Goal: Task Accomplishment & Management: Manage account settings

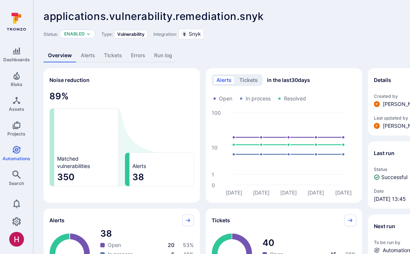
click at [89, 56] on link "Alerts" at bounding box center [87, 56] width 23 height 14
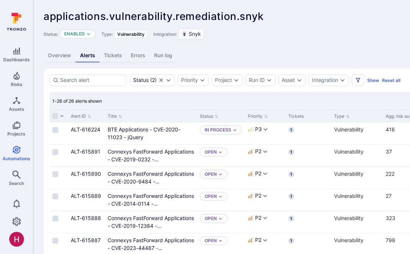
click at [19, 23] on icon at bounding box center [16, 22] width 33 height 26
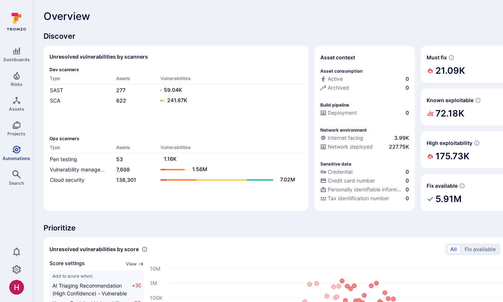
click at [14, 156] on span "Automations" at bounding box center [17, 159] width 28 height 6
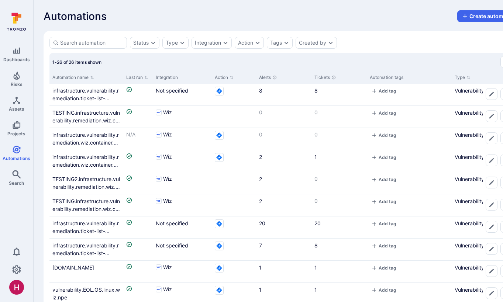
click at [21, 22] on icon at bounding box center [16, 22] width 33 height 26
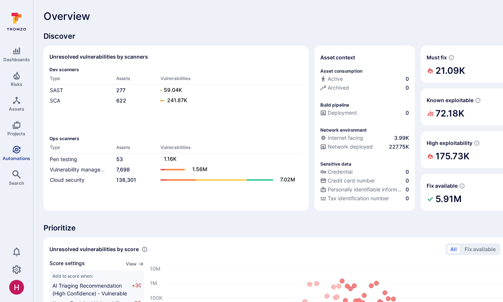
click at [17, 150] on icon "Automations" at bounding box center [17, 150] width 8 height 8
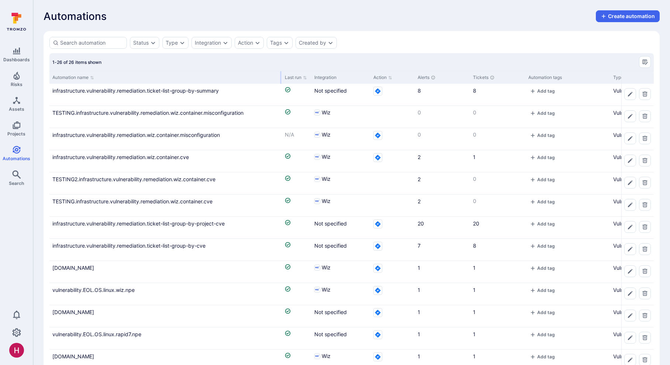
drag, startPoint x: 122, startPoint y: 75, endPoint x: 280, endPoint y: 80, distance: 158.7
click at [280, 80] on div at bounding box center [280, 77] width 1 height 13
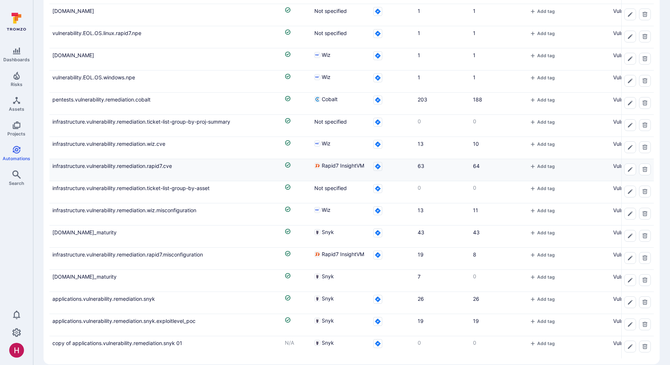
scroll to position [311, 0]
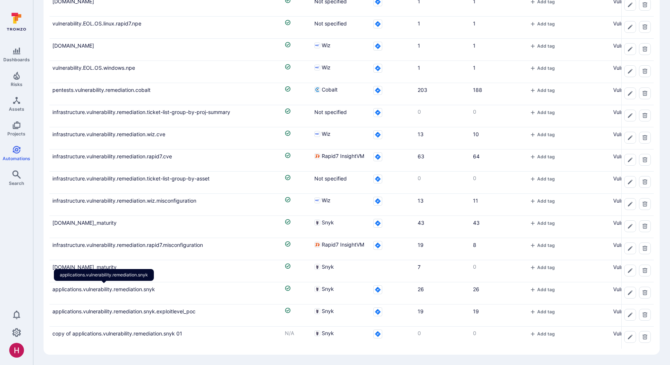
click at [141, 253] on link "applications.vulnerability.remediation.snyk" at bounding box center [103, 289] width 103 height 6
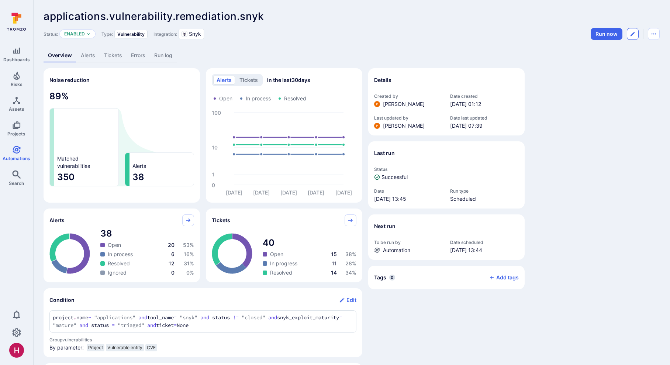
click at [410, 34] on icon "Edit automation" at bounding box center [633, 34] width 6 height 6
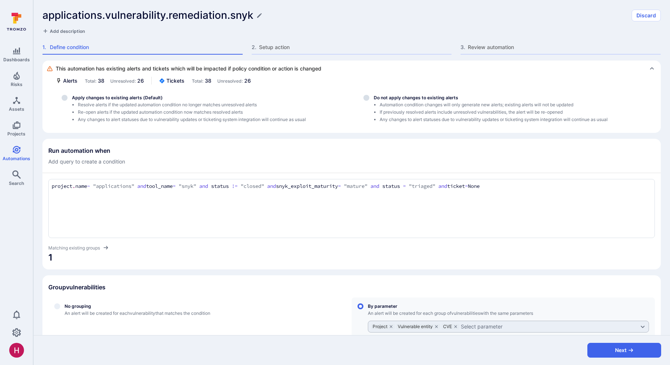
drag, startPoint x: 397, startPoint y: 186, endPoint x: 381, endPoint y: 186, distance: 16.2
click at [381, 186] on textarea "project.name ~ "applications" and tool_name = "snyk" and status != "closed" and…" at bounding box center [352, 186] width 600 height 8
click at [383, 188] on textarea "project.name ~ "applications" and tool_name = "snyk" and status != "closed" and…" at bounding box center [352, 186] width 600 height 8
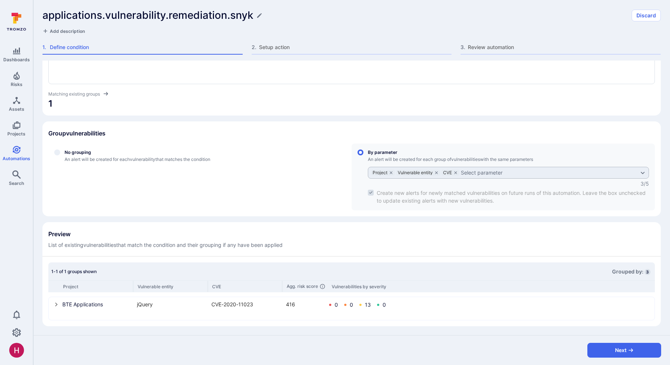
scroll to position [154, 0]
click at [55, 253] on icon "select group" at bounding box center [56, 304] width 6 height 6
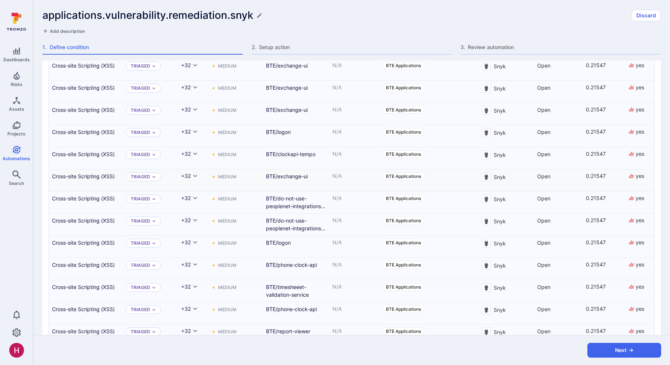
scroll to position [450, 0]
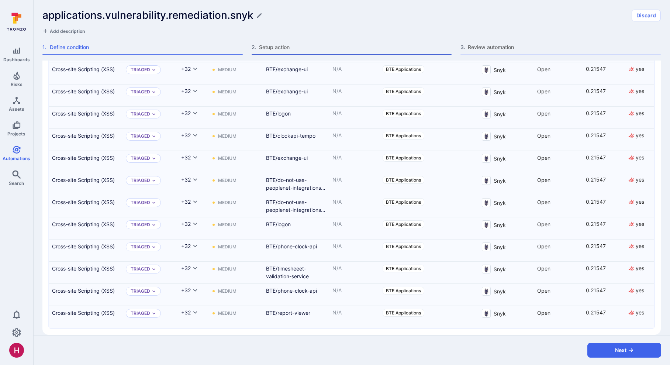
click at [277, 48] on span "Setup action" at bounding box center [355, 47] width 193 height 7
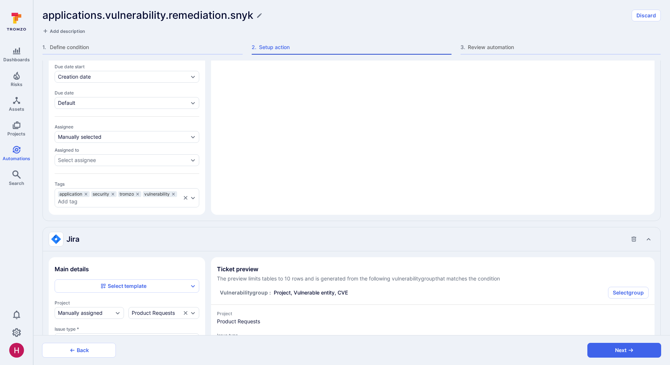
type textarea "x"
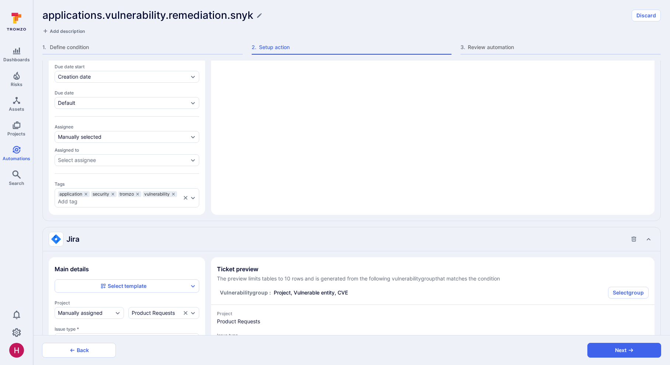
type textarea "x"
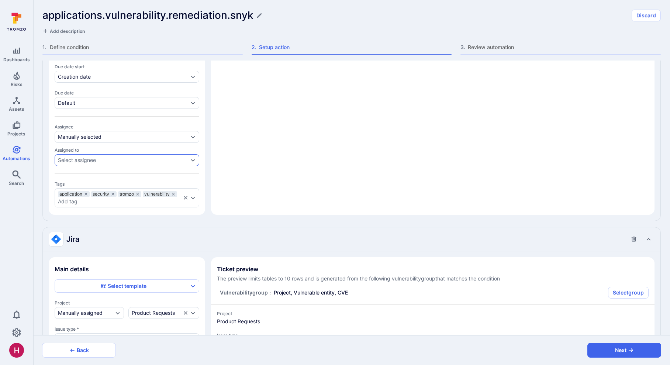
type textarea "x"
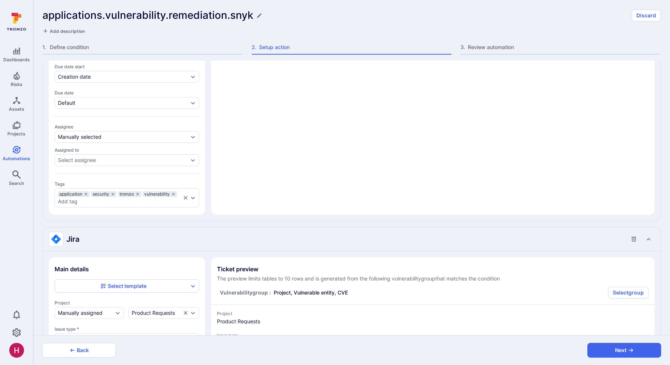
type textarea "x"
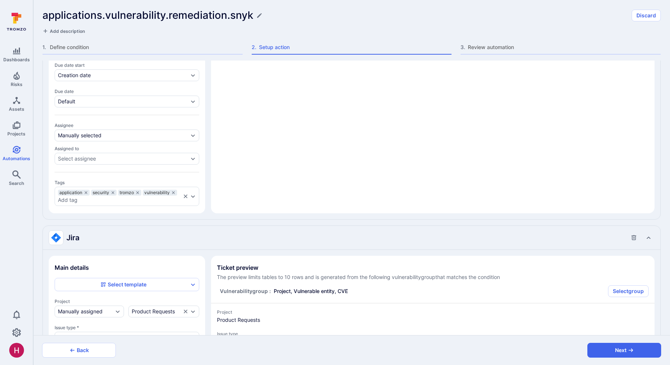
type textarea "x"
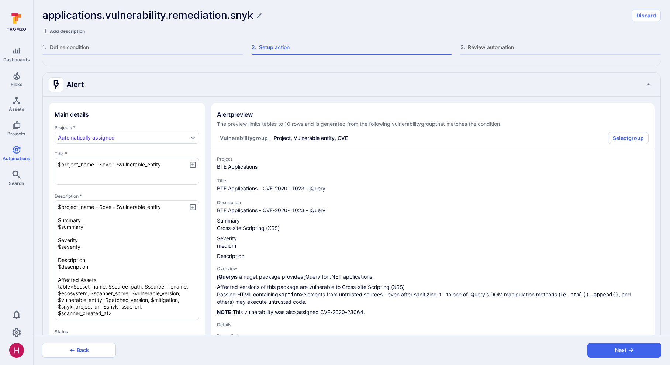
scroll to position [56, 0]
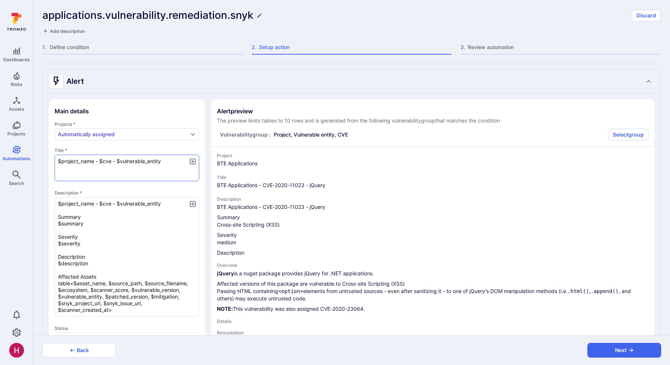
drag, startPoint x: 59, startPoint y: 162, endPoint x: 159, endPoint y: 165, distance: 100.7
click at [159, 165] on textarea "$project_name - $cve - $vulnerable_entity" at bounding box center [127, 168] width 145 height 27
click at [154, 167] on textarea "$project_name - $cve - $vulnerable_entity" at bounding box center [127, 168] width 145 height 27
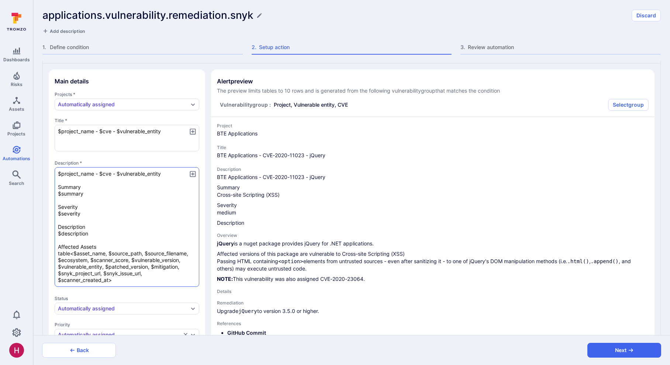
scroll to position [87, 0]
drag, startPoint x: 86, startPoint y: 187, endPoint x: 63, endPoint y: 185, distance: 22.9
click at [63, 185] on textarea "$project_name - $cve - $vulnerable_entity Summary $summary Severity $severity D…" at bounding box center [127, 225] width 145 height 119
drag, startPoint x: 87, startPoint y: 194, endPoint x: 59, endPoint y: 191, distance: 27.4
click at [59, 191] on textarea "$project_name - $cve - $vulnerable_entity Summary $summary Severity $severity D…" at bounding box center [127, 225] width 145 height 119
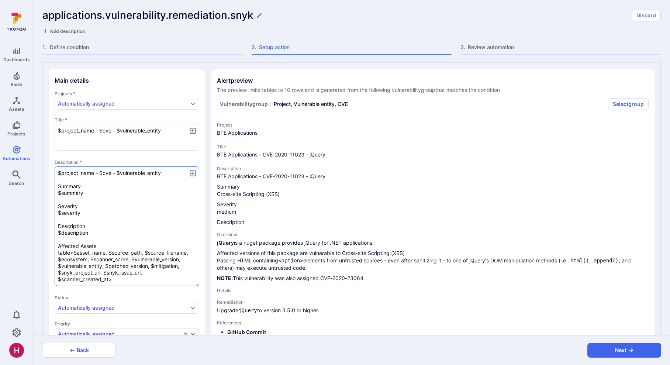
drag, startPoint x: 81, startPoint y: 206, endPoint x: 67, endPoint y: 205, distance: 14.0
click at [67, 205] on textarea "$project_name - $cve - $vulnerable_entity Summary $summary Severity $severity D…" at bounding box center [127, 225] width 145 height 119
drag, startPoint x: 70, startPoint y: 213, endPoint x: 62, endPoint y: 213, distance: 8.5
click at [60, 213] on textarea "$project_name - $cve - $vulnerable_entity Summary $summary Severity $severity D…" at bounding box center [127, 225] width 145 height 119
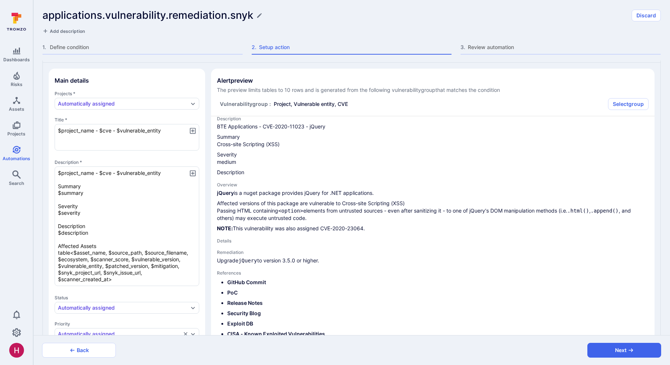
scroll to position [51, 0]
drag, startPoint x: 254, startPoint y: 193, endPoint x: 298, endPoint y: 196, distance: 43.3
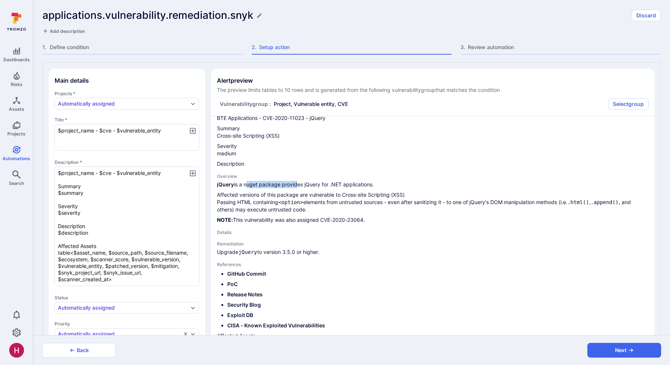
scroll to position [54, 0]
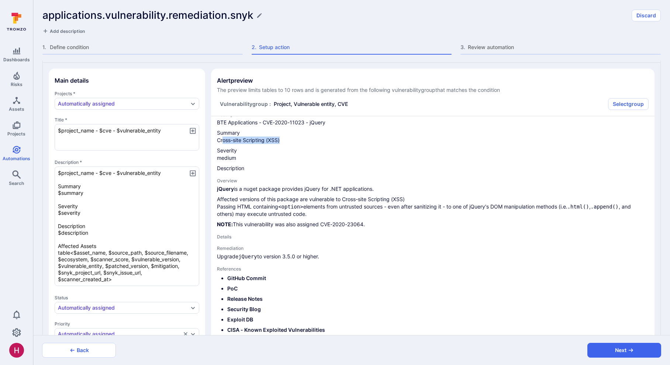
drag, startPoint x: 221, startPoint y: 142, endPoint x: 279, endPoint y: 142, distance: 57.9
click at [279, 142] on p "Summary Cross-site Scripting (XSS)" at bounding box center [433, 136] width 432 height 15
drag, startPoint x: 220, startPoint y: 158, endPoint x: 246, endPoint y: 161, distance: 25.7
click at [241, 158] on p "Severity medium" at bounding box center [433, 154] width 432 height 15
click at [248, 169] on p "Description" at bounding box center [433, 167] width 432 height 7
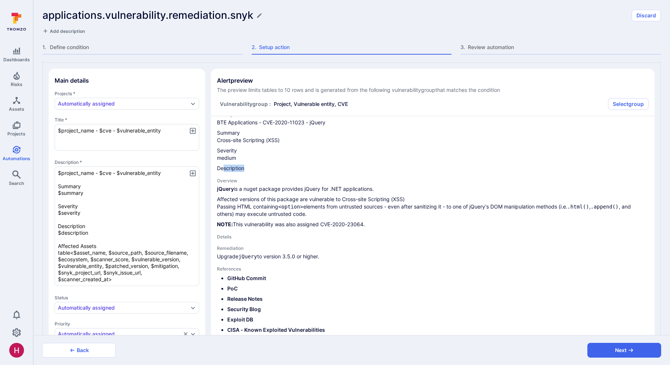
drag, startPoint x: 249, startPoint y: 190, endPoint x: 374, endPoint y: 227, distance: 130.1
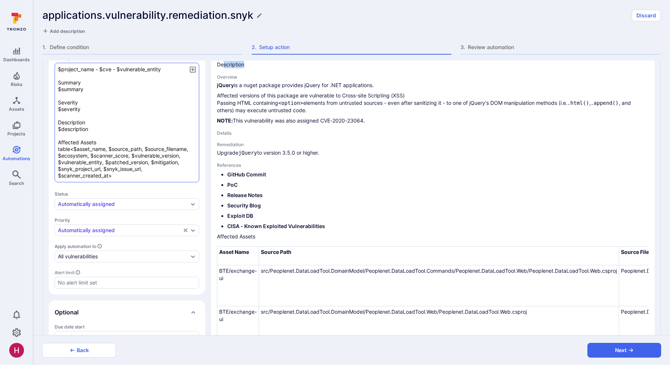
scroll to position [198, 0]
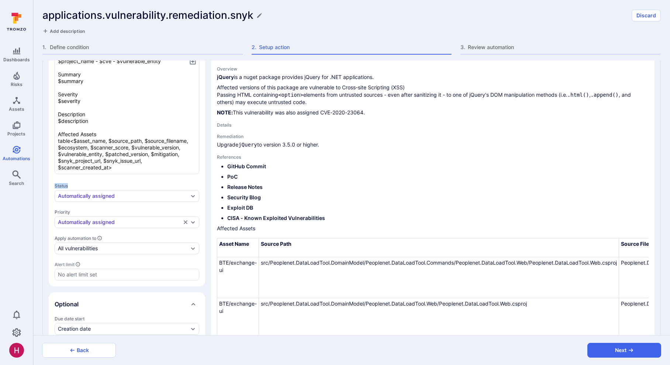
drag, startPoint x: 56, startPoint y: 185, endPoint x: 74, endPoint y: 185, distance: 18.4
click at [74, 185] on span "Status" at bounding box center [127, 186] width 145 height 6
click at [81, 184] on span "Status" at bounding box center [127, 186] width 145 height 6
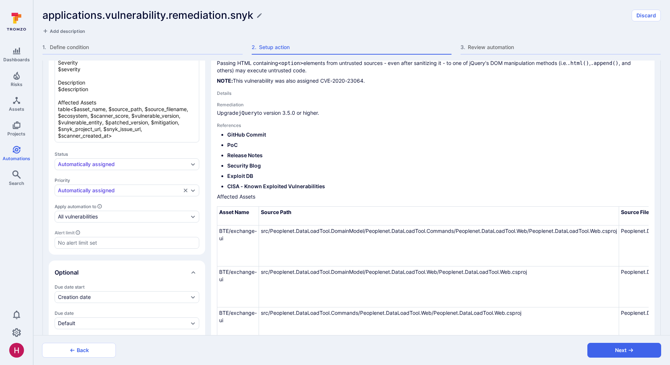
scroll to position [231, 0]
drag, startPoint x: 55, startPoint y: 181, endPoint x: 73, endPoint y: 181, distance: 18.1
click at [73, 181] on p "Priority" at bounding box center [127, 180] width 145 height 6
drag, startPoint x: 55, startPoint y: 180, endPoint x: 70, endPoint y: 181, distance: 15.5
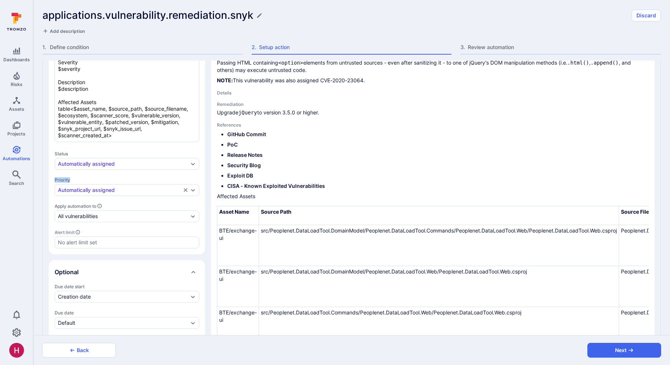
click at [70, 181] on p "Priority" at bounding box center [127, 180] width 145 height 6
click at [73, 180] on p "Priority" at bounding box center [127, 180] width 145 height 6
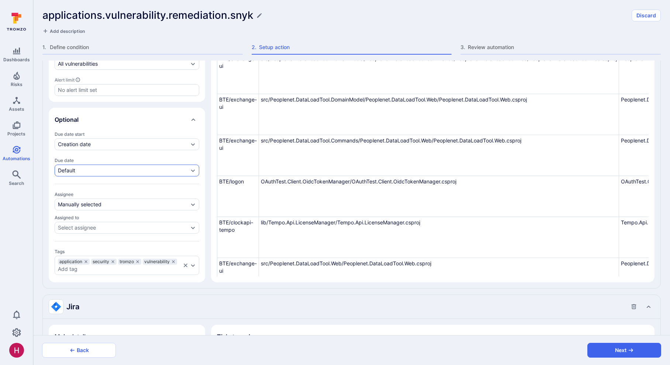
scroll to position [384, 0]
click at [100, 143] on div "Creation date" at bounding box center [123, 144] width 131 height 6
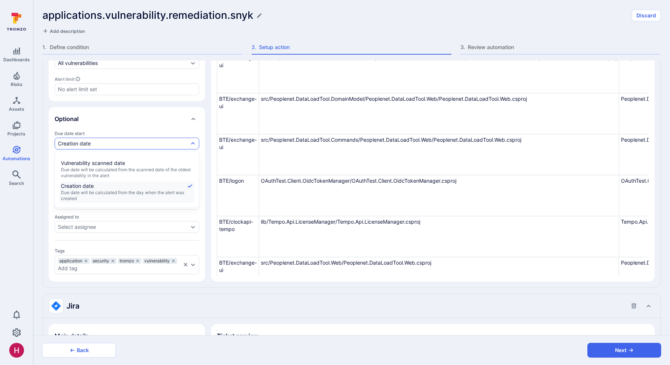
scroll to position [6, 0]
click at [97, 129] on div "Optional" at bounding box center [127, 119] width 156 height 24
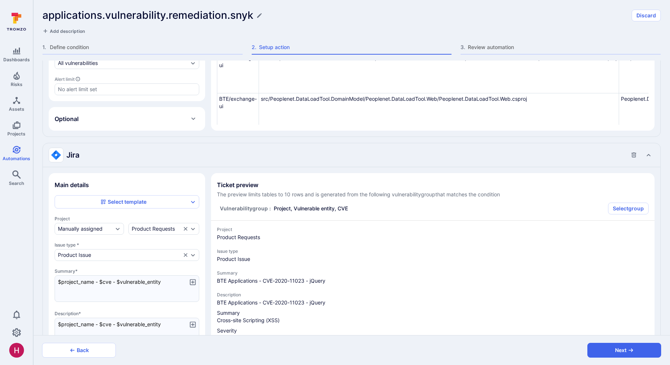
click at [97, 128] on div "Optional" at bounding box center [127, 119] width 156 height 24
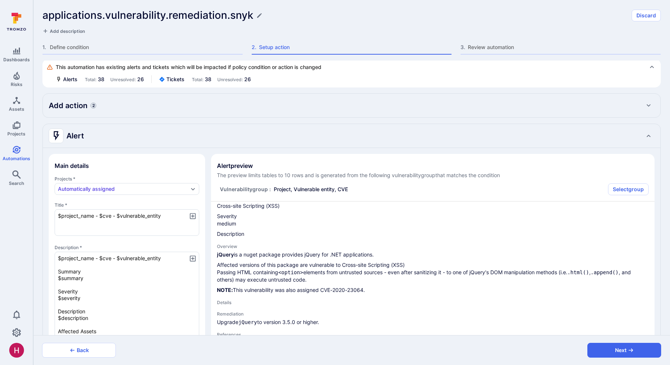
scroll to position [0, 0]
click at [205, 106] on div "Add action 2" at bounding box center [352, 107] width 606 height 12
type textarea "x"
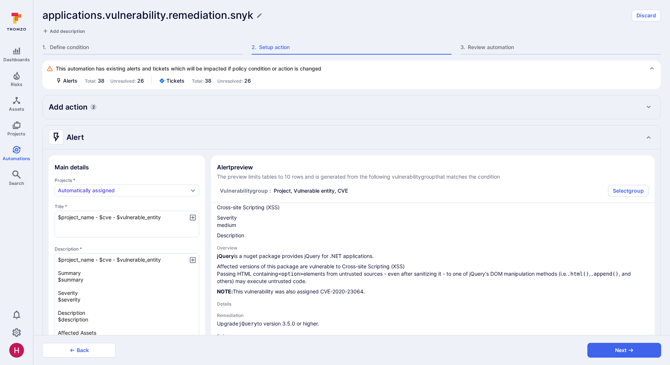
type textarea "x"
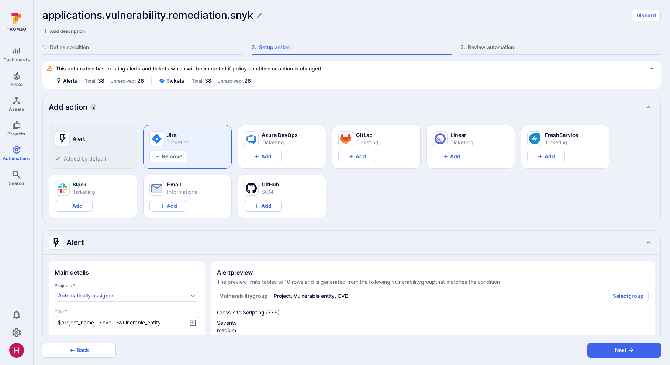
click at [233, 104] on div "Add action 2" at bounding box center [352, 107] width 606 height 12
type textarea "x"
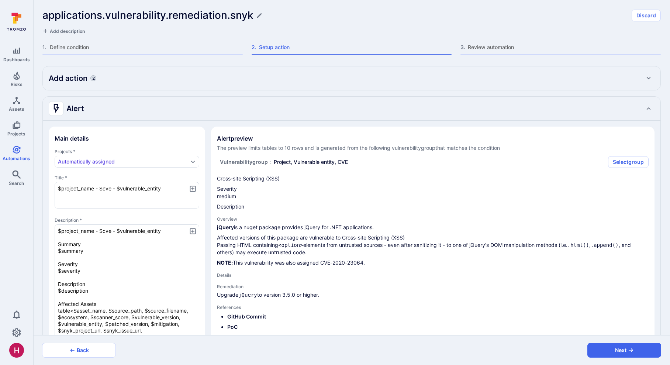
scroll to position [75, 0]
click at [146, 108] on div "Alert" at bounding box center [344, 109] width 591 height 12
type textarea "x"
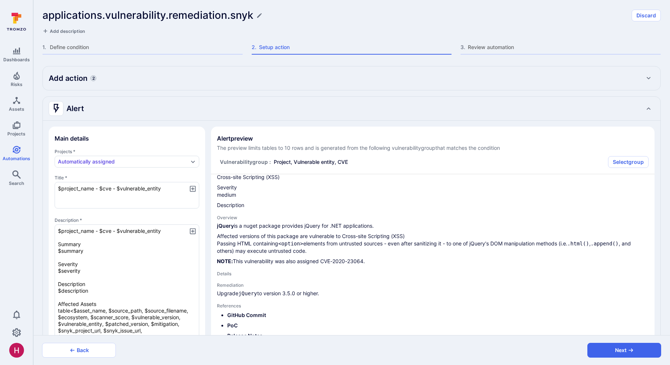
type textarea "x"
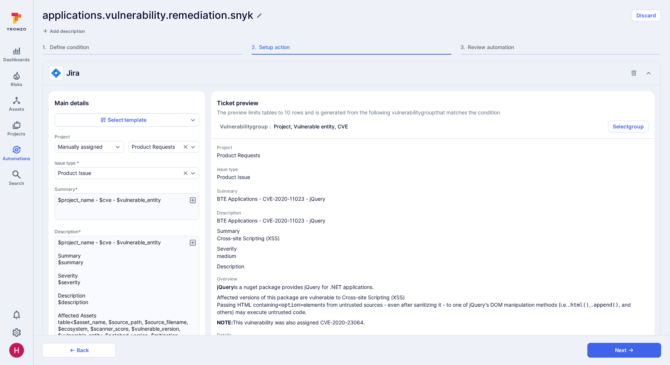
scroll to position [77, 0]
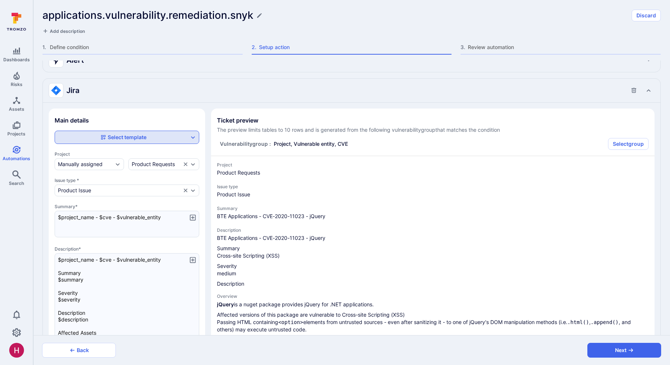
click at [153, 135] on button "Select template" at bounding box center [123, 137] width 131 height 7
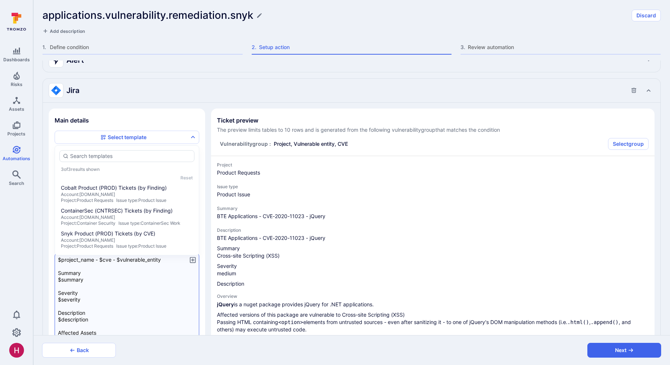
click at [128, 253] on textarea "$project_name - $cve - $vulnerable_entity Summary $summary Severity $severity D…" at bounding box center [127, 312] width 145 height 119
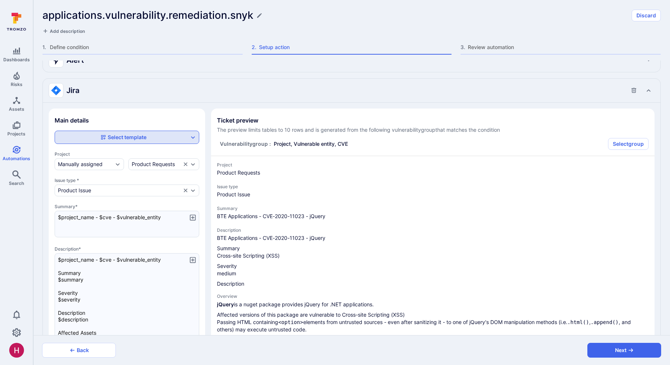
click at [163, 135] on button "Select template" at bounding box center [123, 137] width 131 height 7
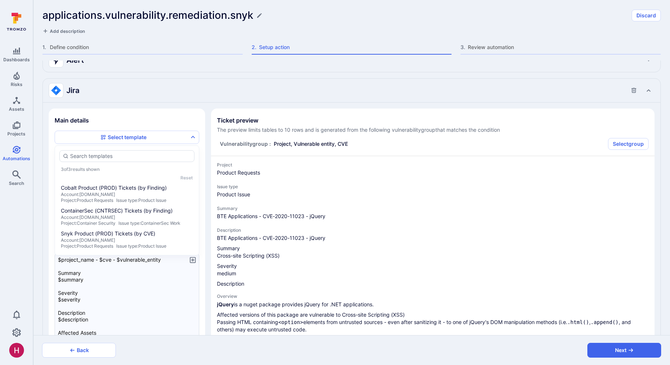
click at [277, 228] on span "Description" at bounding box center [433, 230] width 432 height 6
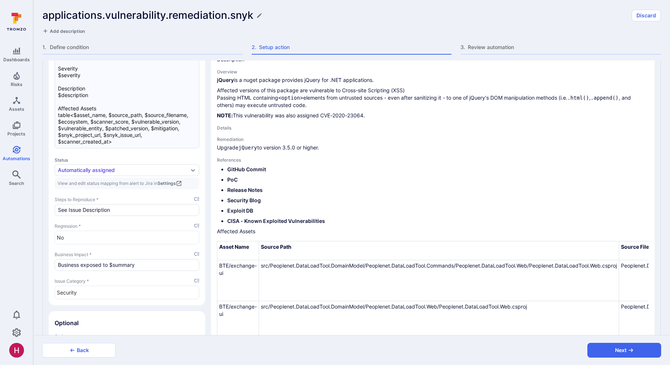
scroll to position [375, 0]
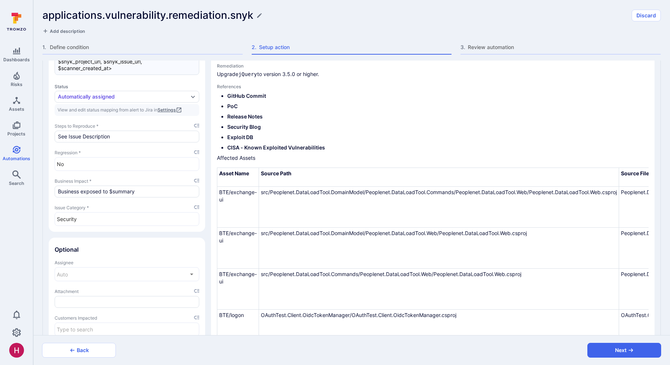
click at [179, 109] on link "Settings" at bounding box center [169, 110] width 24 height 6
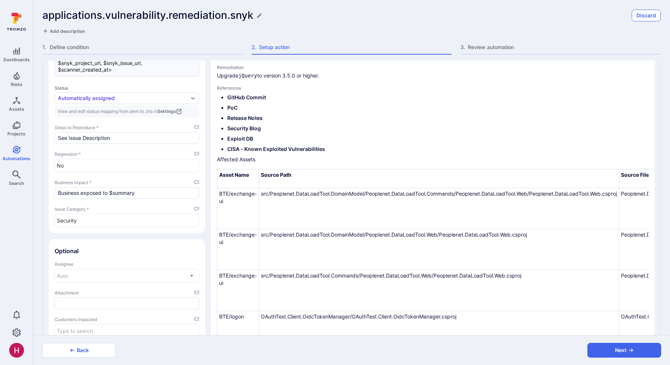
click at [410, 12] on button "Discard" at bounding box center [645, 16] width 29 height 12
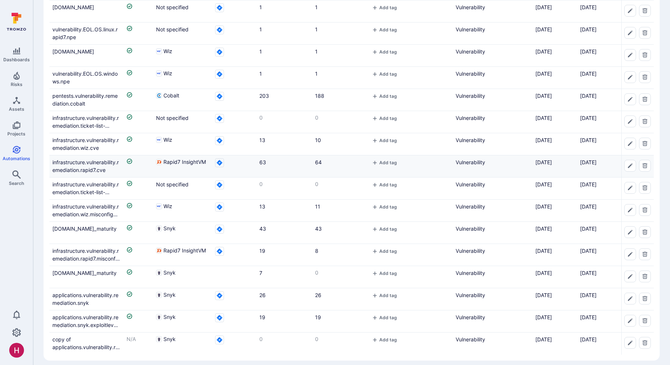
scroll to position [311, 0]
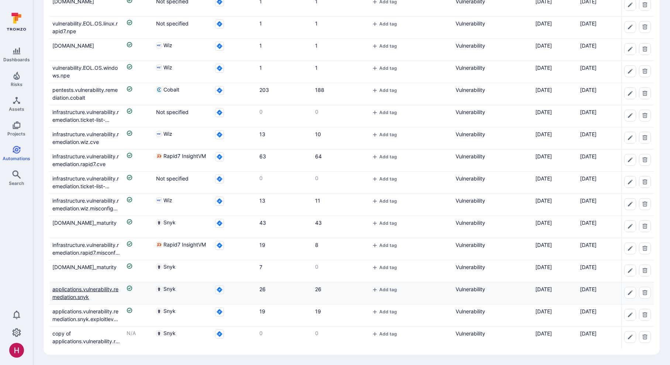
click at [110, 253] on link "applications.vulnerability.remediation.snyk" at bounding box center [85, 293] width 66 height 14
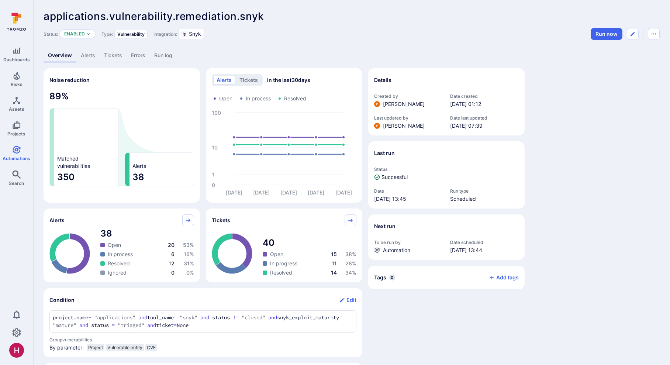
click at [92, 56] on link "Alerts" at bounding box center [87, 56] width 23 height 14
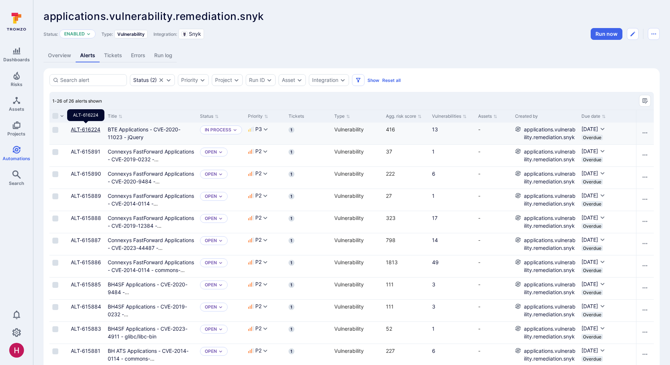
click at [93, 127] on link "ALT-616224" at bounding box center [86, 129] width 30 height 6
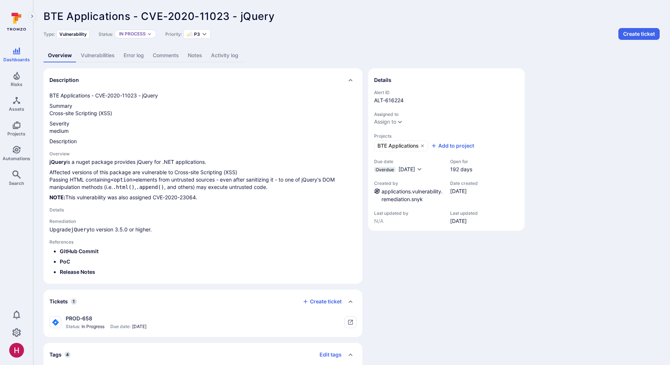
click at [100, 57] on link "Vulnerabilities" at bounding box center [97, 56] width 43 height 14
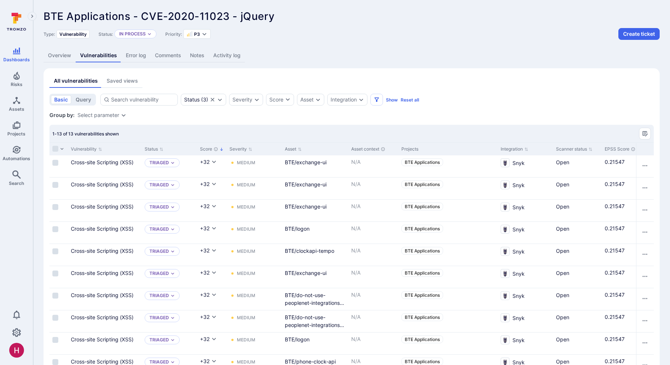
click at [60, 58] on link "Overview" at bounding box center [60, 56] width 32 height 14
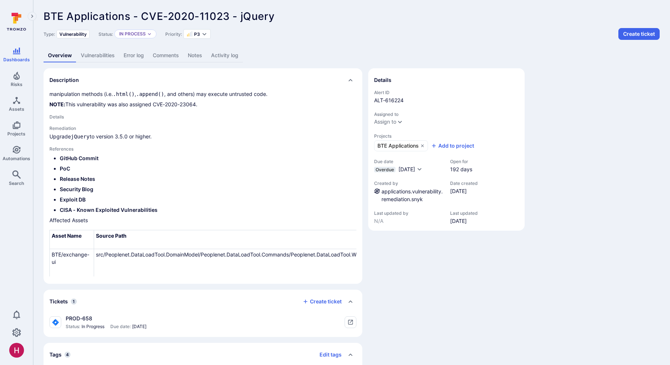
scroll to position [93, 0]
drag, startPoint x: 77, startPoint y: 317, endPoint x: 91, endPoint y: 317, distance: 14.8
click at [91, 253] on div "PROD-658" at bounding box center [106, 318] width 81 height 7
click at [80, 253] on div "PROD-658" at bounding box center [106, 318] width 81 height 7
drag, startPoint x: 67, startPoint y: 318, endPoint x: 92, endPoint y: 318, distance: 25.1
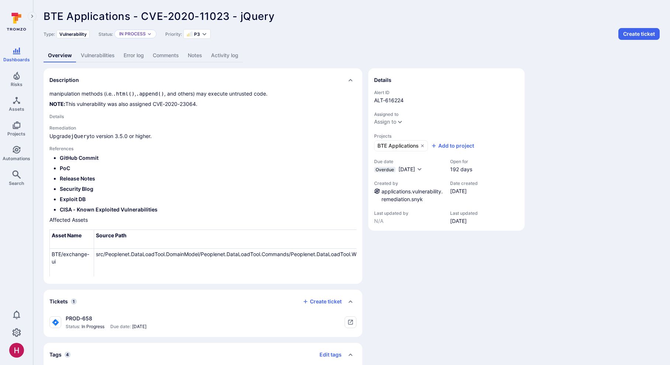
click at [92, 253] on div "PROD-658" at bounding box center [106, 318] width 81 height 7
drag, startPoint x: 94, startPoint y: 318, endPoint x: 66, endPoint y: 318, distance: 28.0
click at [66, 253] on div "PROD-658" at bounding box center [106, 318] width 81 height 7
click at [91, 253] on div "PROD-658" at bounding box center [106, 318] width 81 height 7
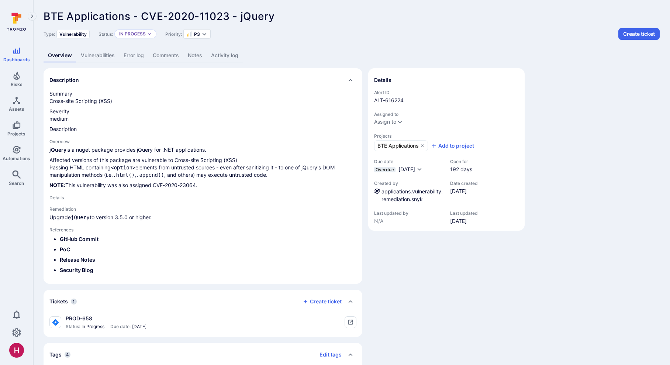
scroll to position [0, 0]
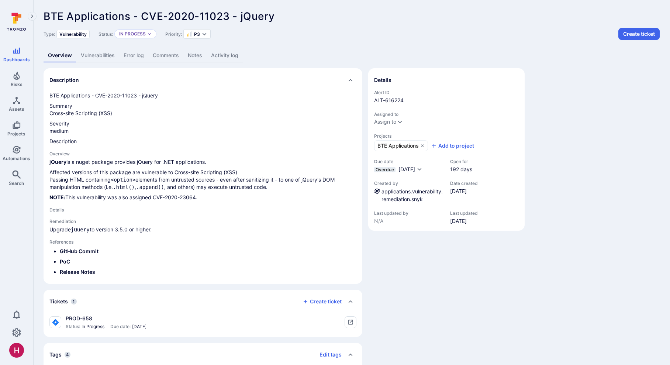
drag, startPoint x: 158, startPoint y: 230, endPoint x: 49, endPoint y: 229, distance: 109.2
click at [49, 229] on p "Upgrade jQuery to version 3.5.0 or higher." at bounding box center [202, 229] width 307 height 7
click at [48, 229] on div "BTE Applications - CVE-2020-11023 - jQuery Summary Cross-site Scripting (XSS) S…" at bounding box center [203, 188] width 319 height 192
drag, startPoint x: 48, startPoint y: 229, endPoint x: 156, endPoint y: 231, distance: 108.4
click at [156, 231] on div "BTE Applications - CVE-2020-11023 - jQuery Summary Cross-site Scripting (XSS) S…" at bounding box center [203, 188] width 319 height 192
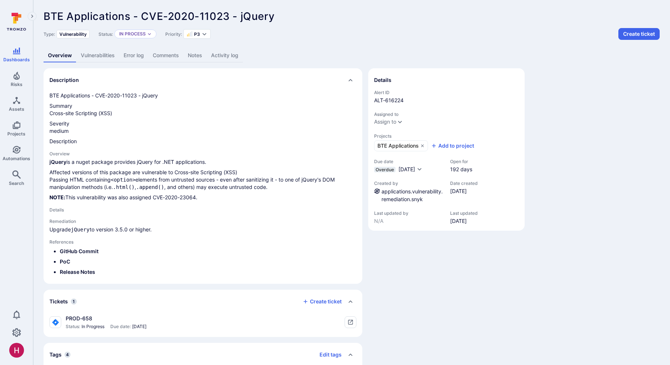
click at [156, 231] on p "Upgrade jQuery to version 3.5.0 or higher." at bounding box center [202, 229] width 307 height 7
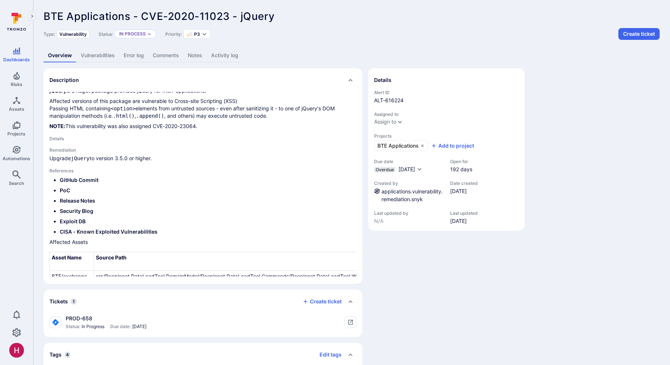
scroll to position [70, 0]
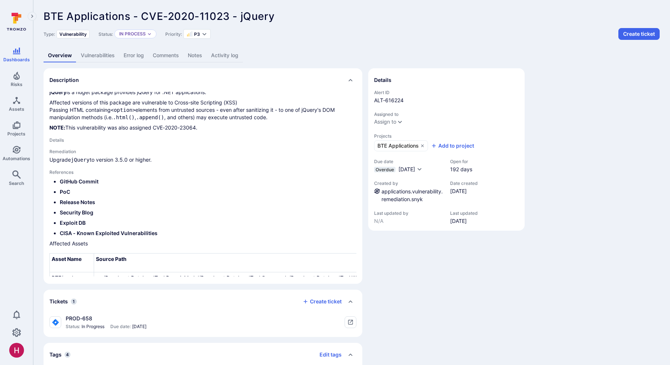
click at [410, 253] on div "Details Alert ID ALT-616224 Assigned to Assign to Projects BTE Applications Add…" at bounding box center [446, 224] width 156 height 313
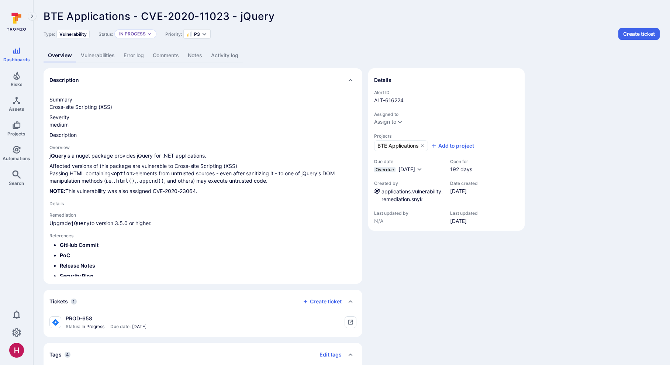
scroll to position [0, 0]
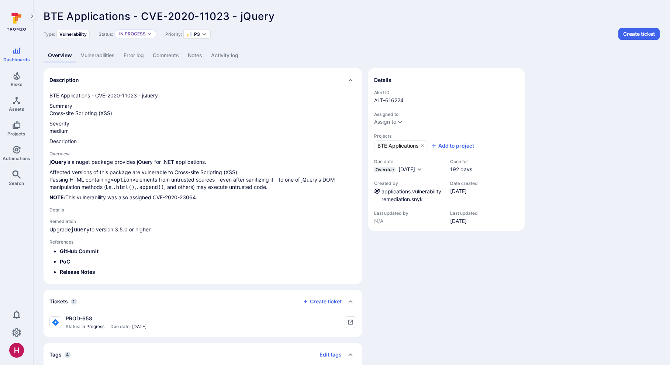
click at [410, 253] on div "Details Alert ID ALT-616224 Assigned to Assign to Projects BTE Applications Add…" at bounding box center [446, 224] width 156 height 313
drag, startPoint x: 377, startPoint y: 162, endPoint x: 400, endPoint y: 162, distance: 22.5
click at [400, 162] on span "Due date" at bounding box center [408, 162] width 69 height 6
drag, startPoint x: 453, startPoint y: 168, endPoint x: 468, endPoint y: 169, distance: 14.8
click at [410, 169] on span "192 days" at bounding box center [461, 169] width 22 height 7
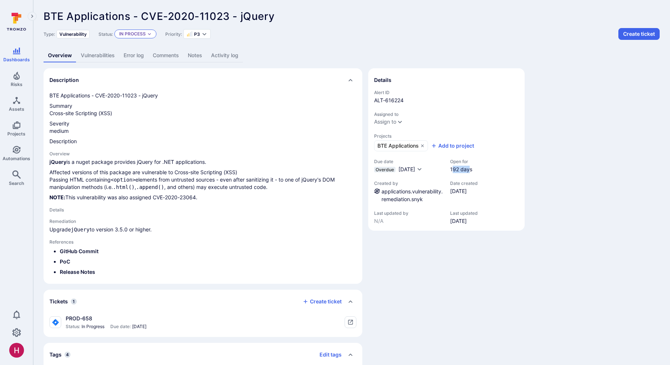
click at [152, 35] on icon "Expand dropdown" at bounding box center [149, 34] width 4 height 4
click at [399, 146] on span "BTE Applications" at bounding box center [397, 145] width 41 height 7
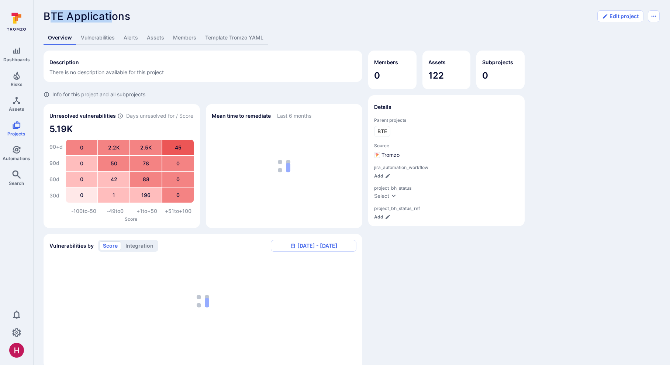
drag, startPoint x: 53, startPoint y: 14, endPoint x: 114, endPoint y: 18, distance: 60.6
click at [114, 18] on span "BTE Applications" at bounding box center [87, 16] width 87 height 13
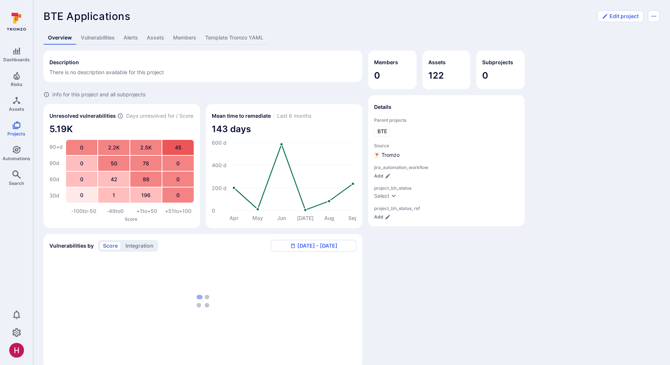
click at [128, 18] on span "BTE Applications" at bounding box center [87, 16] width 87 height 13
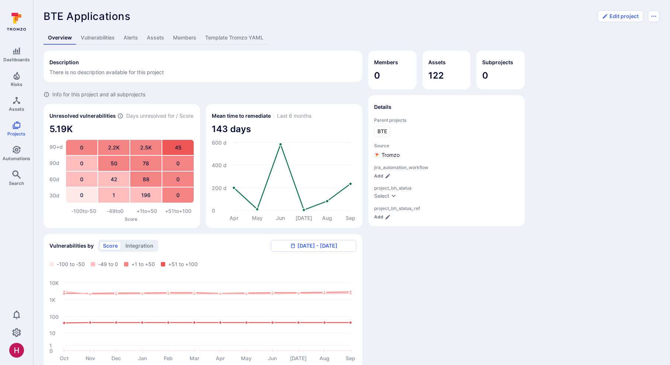
click at [160, 40] on link "Assets" at bounding box center [155, 38] width 26 height 14
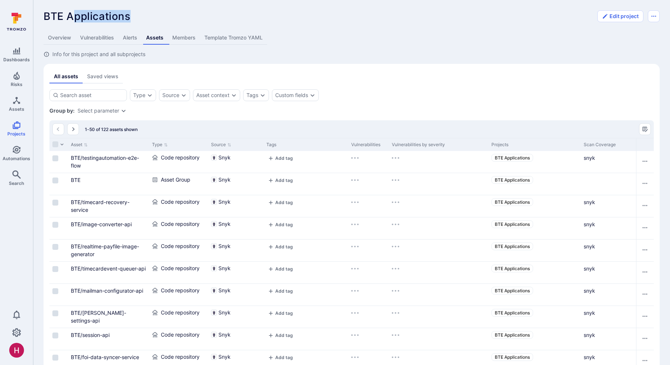
drag, startPoint x: 132, startPoint y: 20, endPoint x: 46, endPoint y: 15, distance: 86.8
click at [44, 16] on div "BTE Applications ... Show more" at bounding box center [318, 16] width 549 height 12
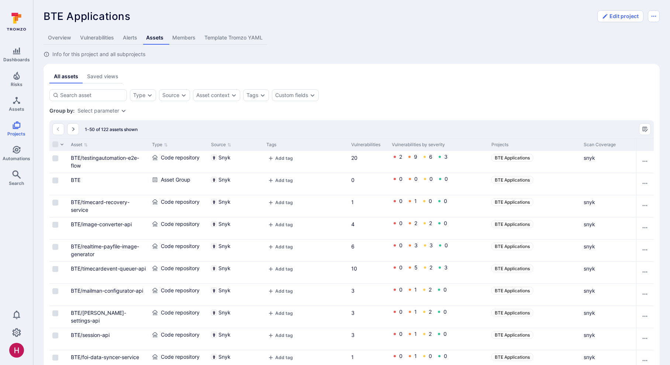
click at [46, 15] on span "BTE Applications" at bounding box center [87, 16] width 87 height 13
click at [191, 39] on link "Members" at bounding box center [184, 38] width 32 height 14
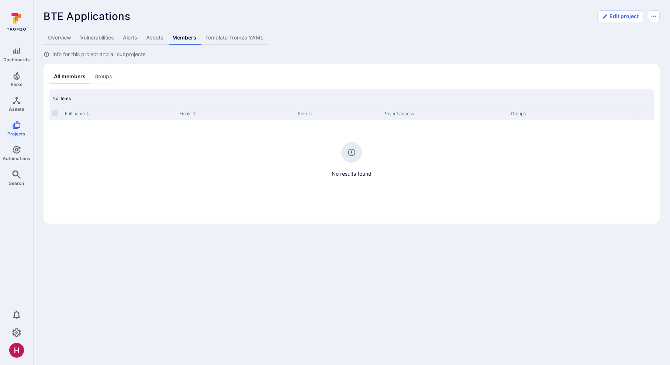
click at [162, 32] on link "Assets" at bounding box center [155, 38] width 26 height 14
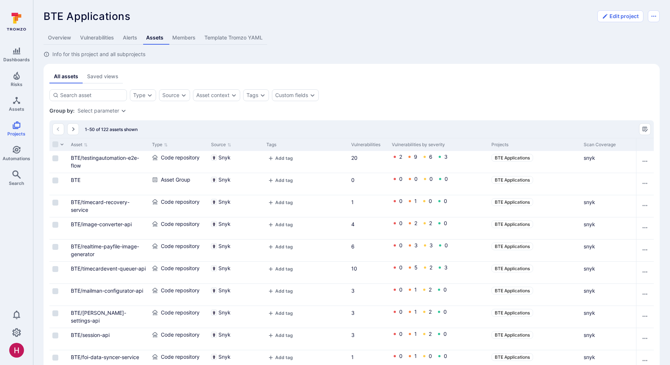
click at [71, 36] on link "Overview" at bounding box center [60, 38] width 32 height 14
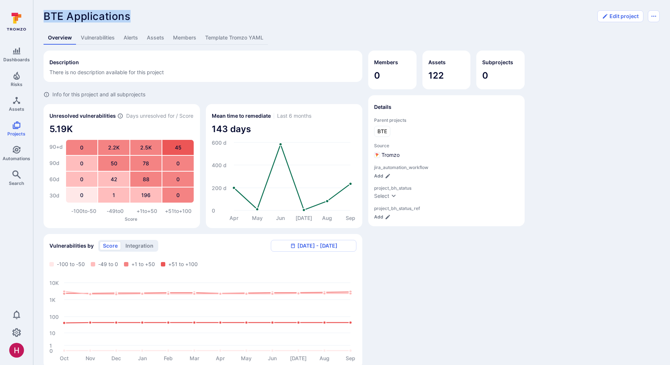
drag, startPoint x: 44, startPoint y: 15, endPoint x: 132, endPoint y: 17, distance: 87.8
click at [132, 17] on div "BTE Applications ... Show more" at bounding box center [318, 16] width 549 height 12
click at [157, 36] on link "Assets" at bounding box center [155, 38] width 26 height 14
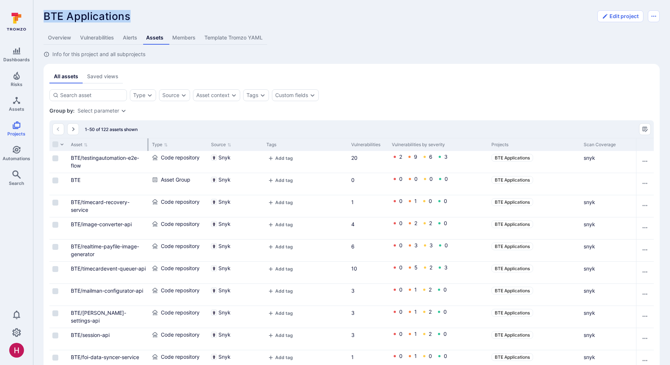
drag, startPoint x: 148, startPoint y: 144, endPoint x: 190, endPoint y: 145, distance: 42.4
click at [149, 145] on div at bounding box center [148, 144] width 1 height 13
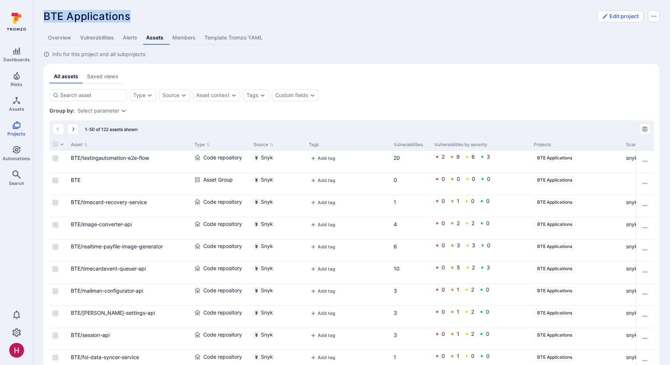
click at [118, 15] on span "BTE Applications" at bounding box center [87, 16] width 87 height 13
drag, startPoint x: 47, startPoint y: 15, endPoint x: 121, endPoint y: 19, distance: 74.6
click at [121, 19] on span "BTE Applications" at bounding box center [87, 16] width 87 height 13
drag, startPoint x: 62, startPoint y: 19, endPoint x: 125, endPoint y: 21, distance: 63.8
click at [124, 21] on span "BTE Applications" at bounding box center [87, 16] width 87 height 13
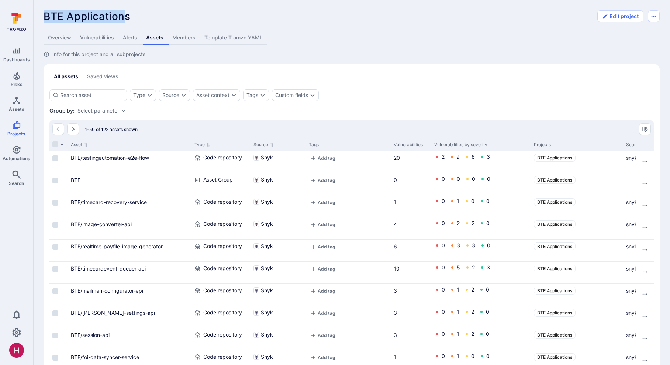
click at [126, 21] on span "BTE Applications" at bounding box center [87, 16] width 87 height 13
click at [62, 37] on link "Overview" at bounding box center [60, 38] width 32 height 14
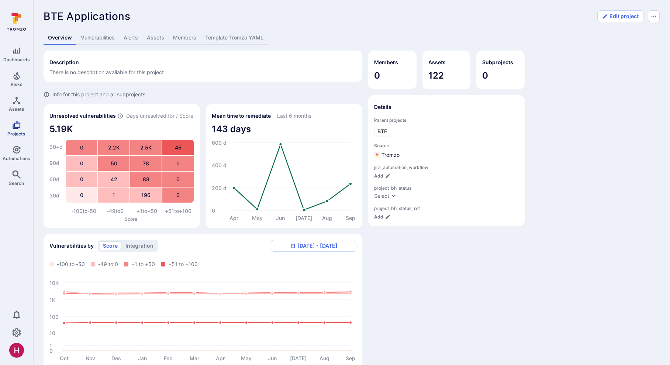
click at [19, 125] on icon "Projects" at bounding box center [17, 125] width 8 height 8
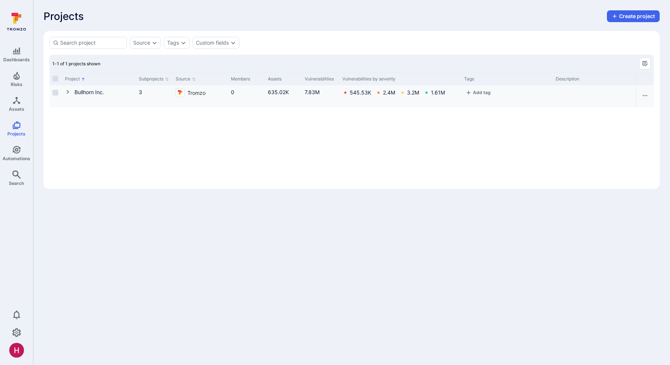
click at [67, 91] on icon "Cell for Project" at bounding box center [68, 92] width 6 height 6
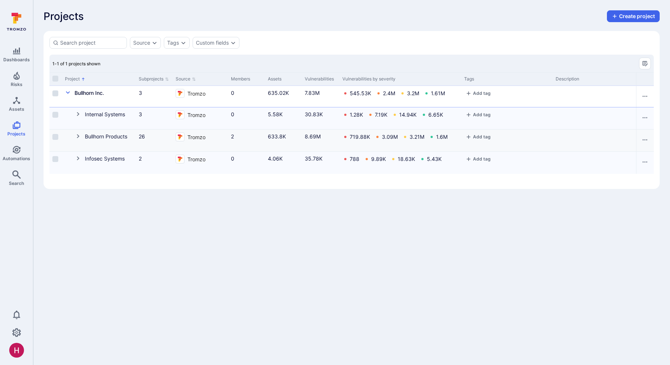
click at [76, 136] on icon "Cell for Project" at bounding box center [78, 136] width 6 height 6
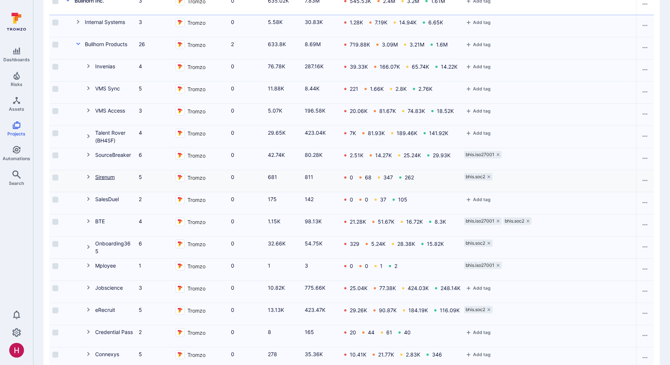
scroll to position [94, 0]
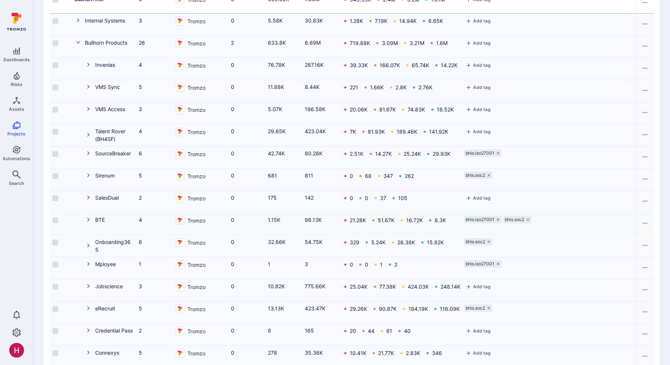
click at [89, 219] on icon "Cell for Project" at bounding box center [88, 220] width 3 height 4
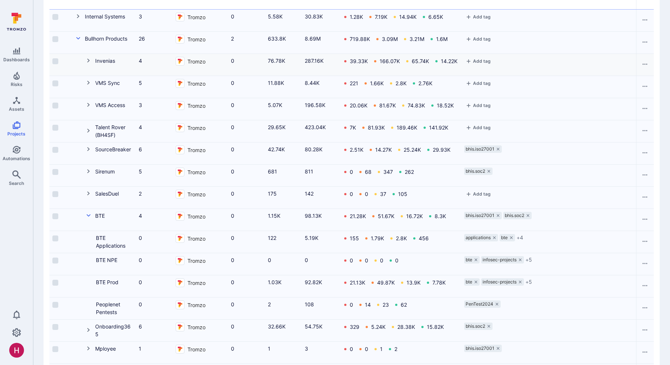
scroll to position [97, 0]
click at [107, 247] on link "BTE Applications" at bounding box center [111, 242] width 30 height 14
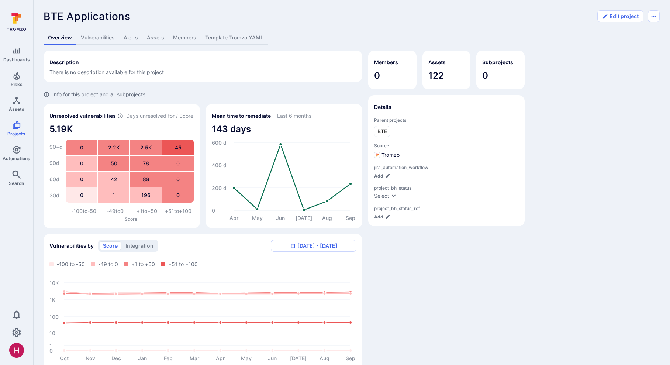
click at [155, 38] on link "Assets" at bounding box center [155, 38] width 26 height 14
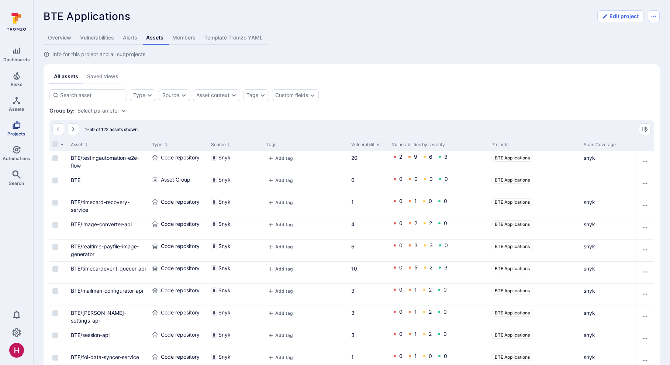
click at [14, 129] on icon "Projects" at bounding box center [16, 125] width 9 height 9
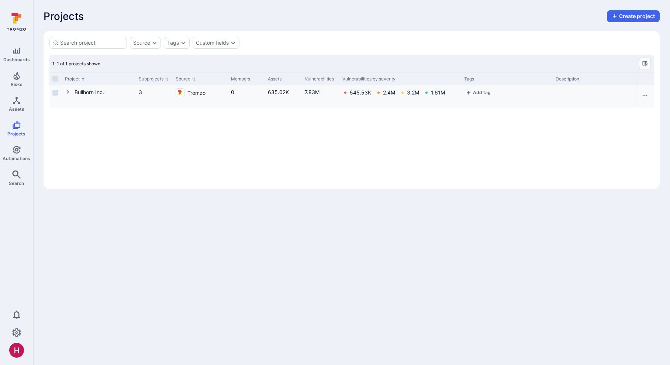
click at [67, 92] on icon "Cell for Project" at bounding box center [67, 92] width 3 height 4
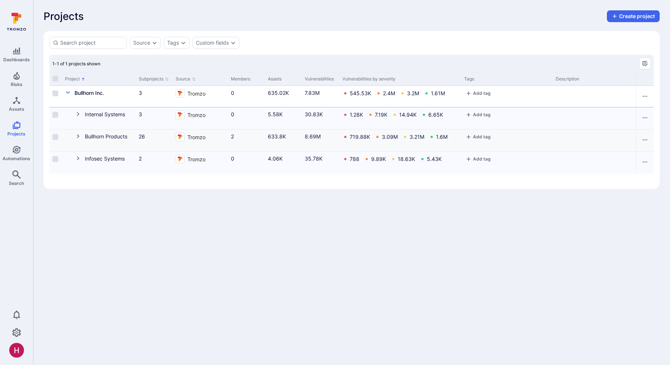
click at [79, 135] on icon "Cell for Project" at bounding box center [78, 136] width 6 height 6
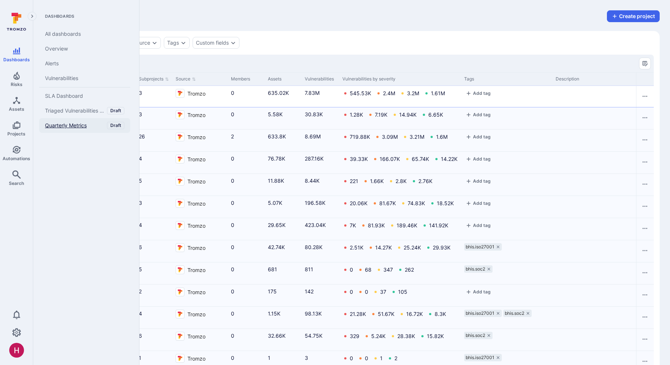
click at [72, 124] on span "Quarterly Metrics" at bounding box center [66, 125] width 42 height 7
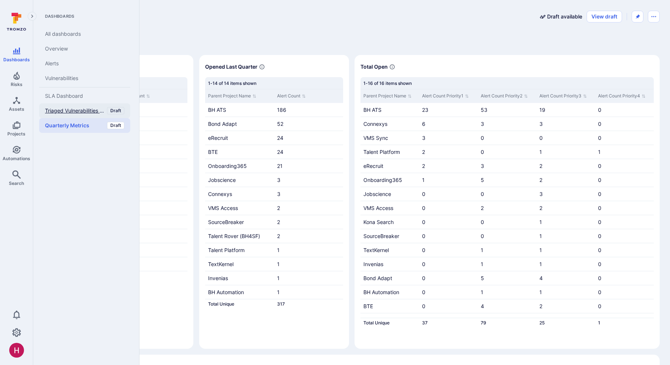
click at [83, 111] on span "Triaged Vulnerabilities with Jira Tickets" at bounding box center [75, 110] width 60 height 7
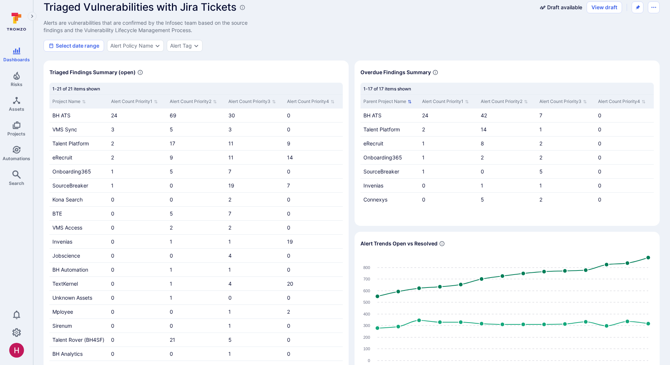
scroll to position [10, 0]
drag, startPoint x: 365, startPoint y: 72, endPoint x: 382, endPoint y: 72, distance: 17.0
click at [382, 72] on span "Overdue Findings Summary" at bounding box center [395, 71] width 70 height 7
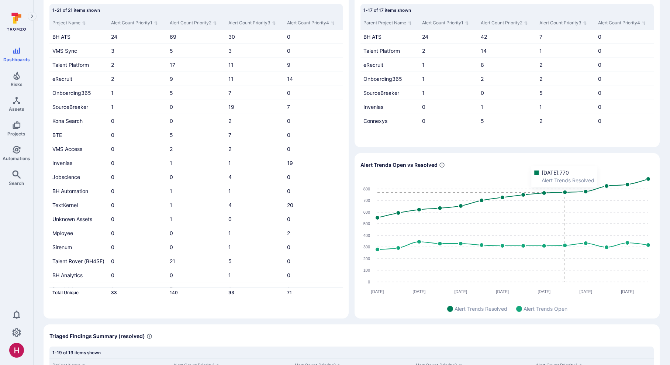
scroll to position [89, 0]
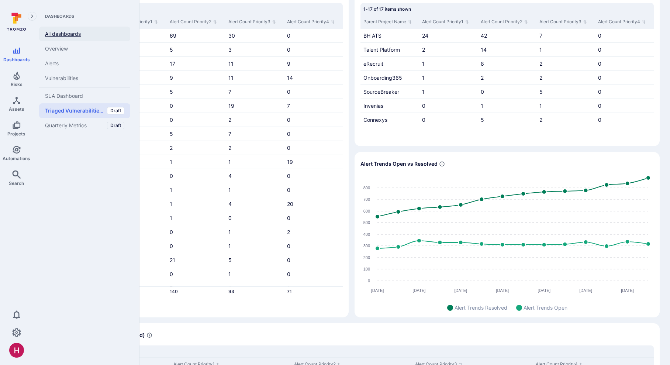
click at [66, 37] on link "All dashboards" at bounding box center [84, 34] width 91 height 15
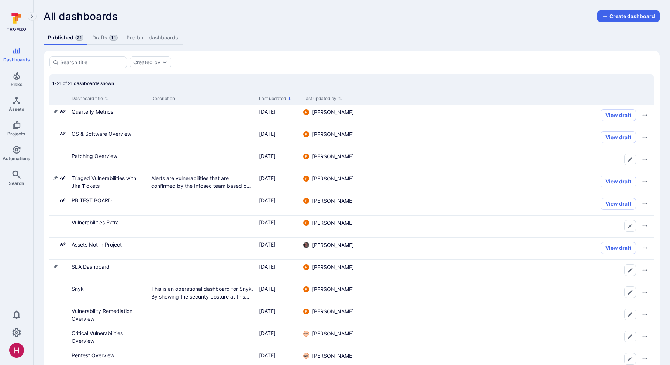
click at [104, 36] on link "Drafts 11" at bounding box center [105, 38] width 34 height 14
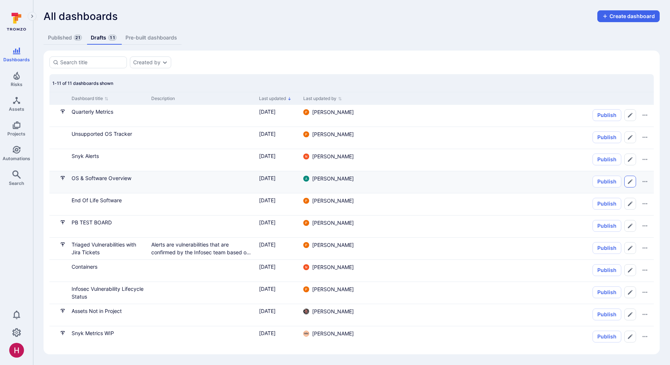
click at [410, 185] on button "Edit dashboard" at bounding box center [630, 182] width 12 height 12
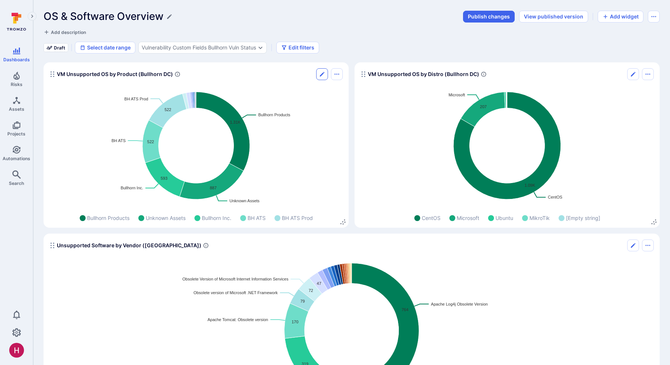
click at [318, 74] on button "Edit" at bounding box center [322, 74] width 12 height 12
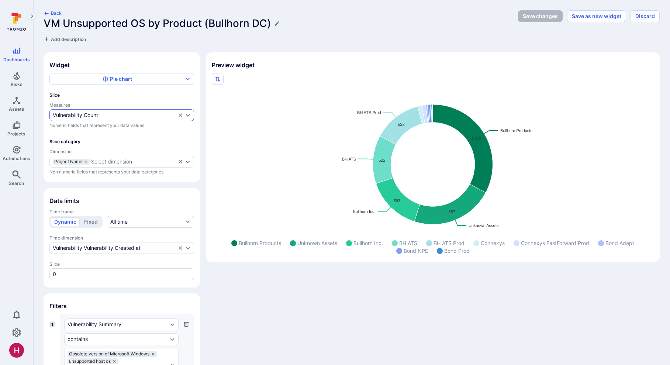
click at [150, 116] on div "Vulnerability Count" at bounding box center [114, 115] width 123 height 6
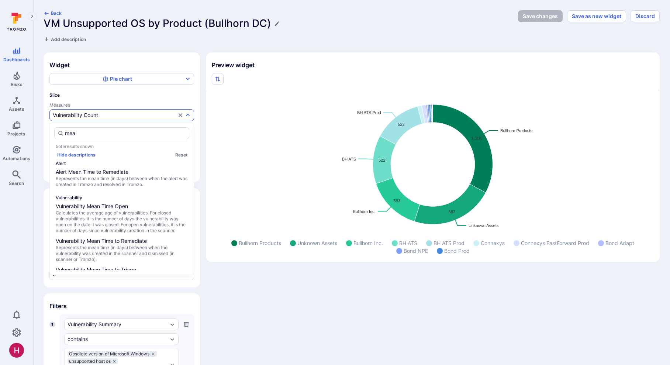
type input "mea"
click at [204, 186] on div "Widget Pie chart Slice Measures Vulnerability Count Numeric fields that represe…" at bounding box center [352, 333] width 616 height 562
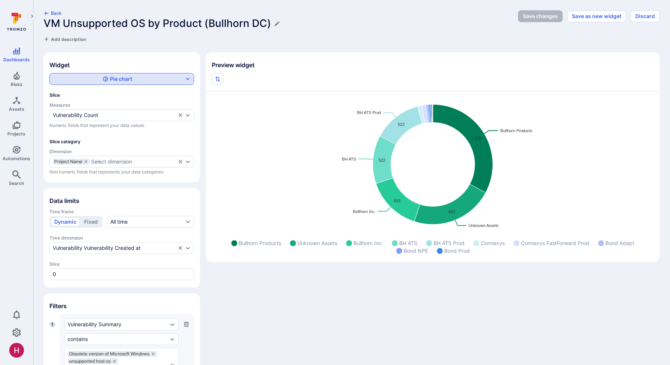
click at [146, 80] on div "Pie chart" at bounding box center [117, 78] width 132 height 7
click at [206, 222] on div at bounding box center [335, 182] width 670 height 365
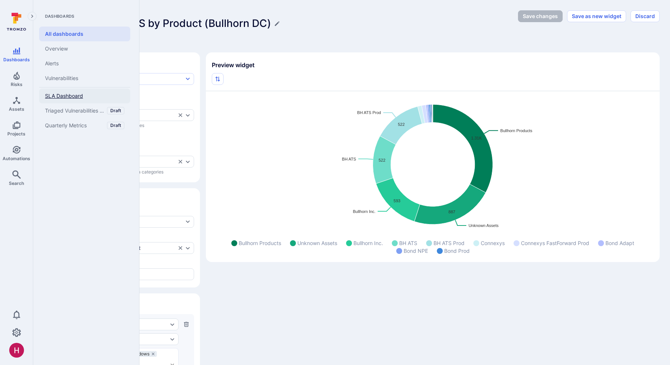
click at [74, 91] on link "SLA Dashboard" at bounding box center [84, 96] width 91 height 15
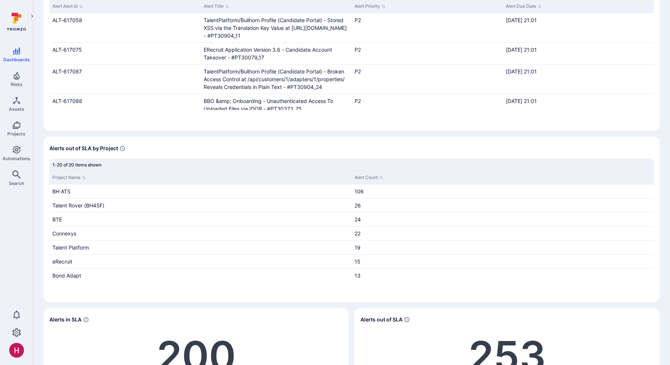
scroll to position [88, 0]
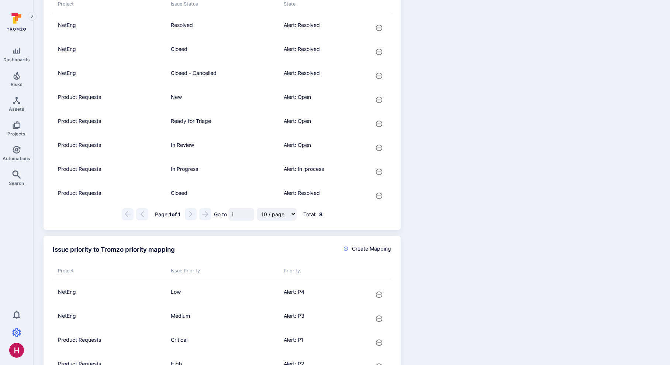
scroll to position [357, 0]
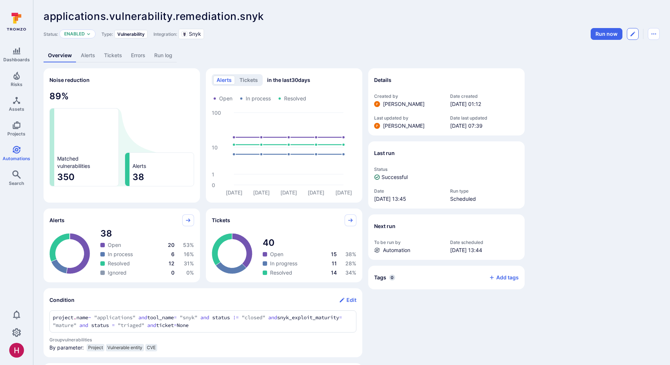
click at [635, 37] on button "Edit automation" at bounding box center [633, 34] width 12 height 12
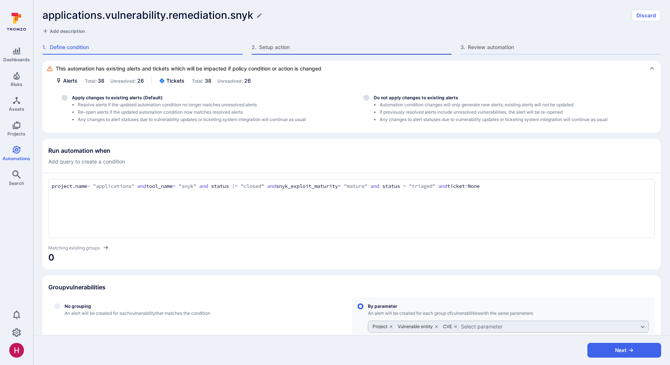
click at [288, 51] on span "Setup action" at bounding box center [355, 47] width 193 height 7
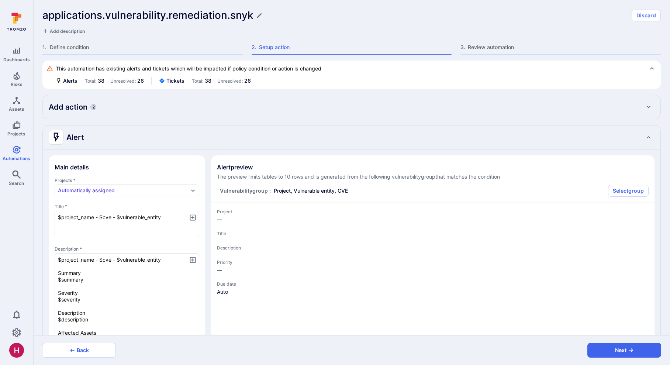
type textarea "x"
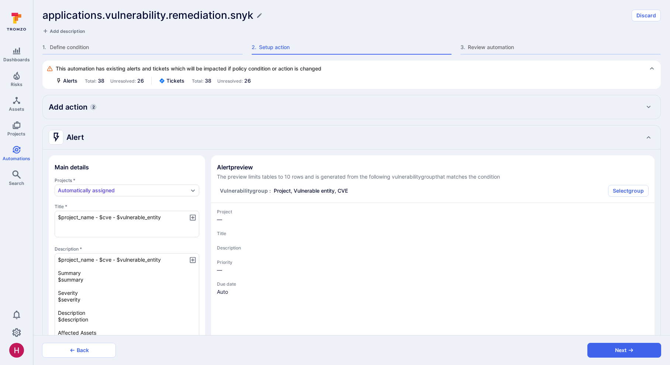
type textarea "x"
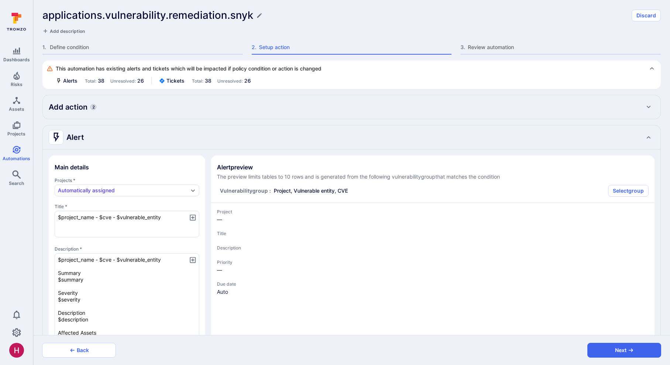
type textarea "x"
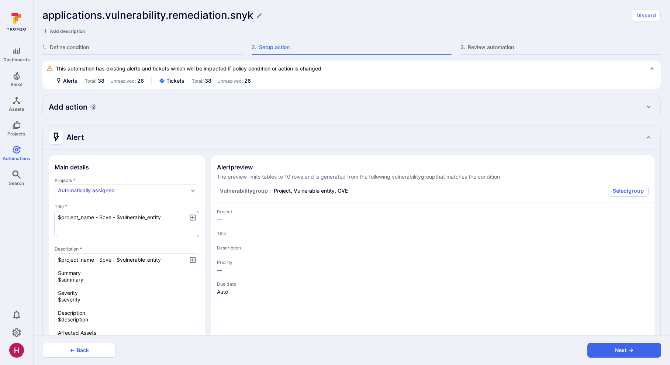
type textarea "x"
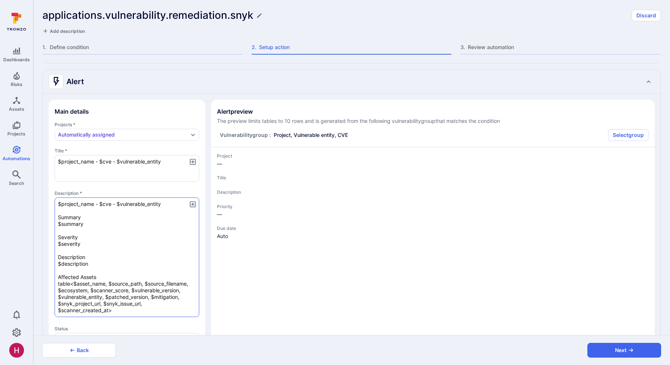
scroll to position [54, 0]
click at [127, 263] on textarea "$project_name - $cve - $vulnerable_entity Summary $summary Severity $severity D…" at bounding box center [127, 258] width 145 height 119
type textarea "x"
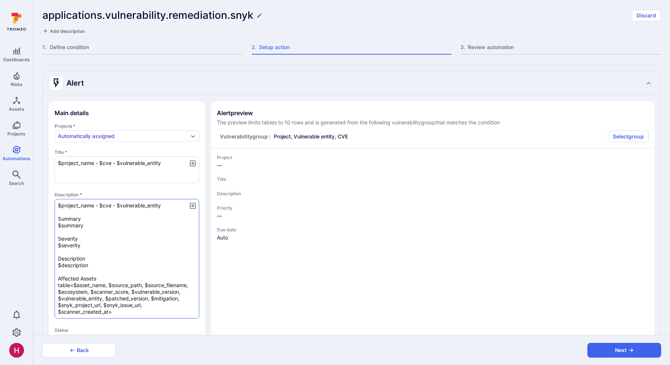
type textarea "x"
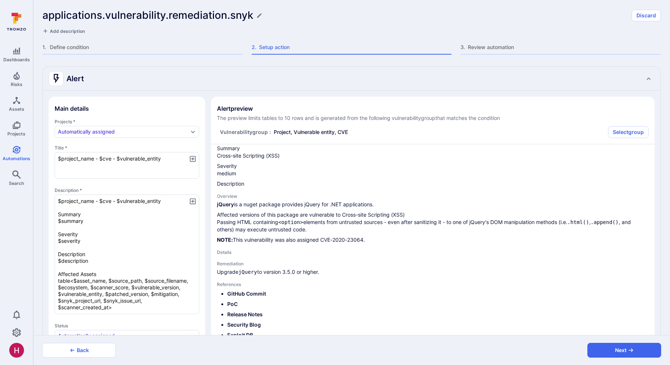
scroll to position [68, 0]
type textarea "x"
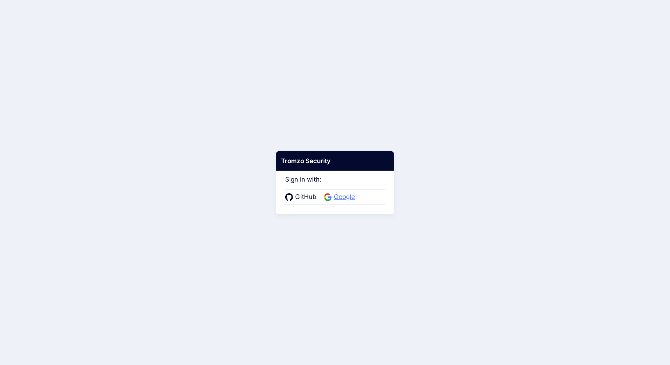
click at [345, 197] on span "Google" at bounding box center [344, 197] width 25 height 10
